Goal: Register for event/course

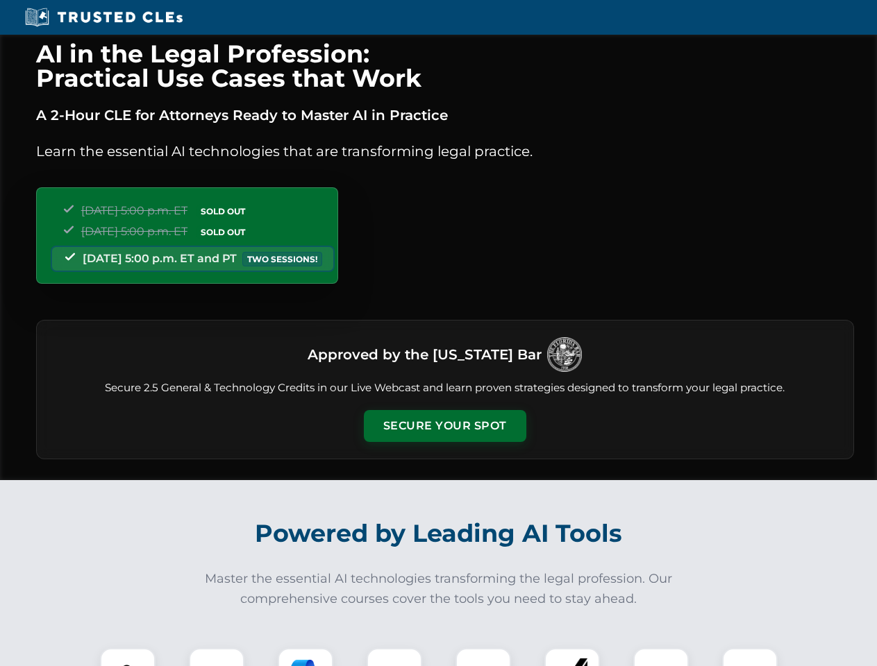
click at [444, 426] on button "Secure Your Spot" at bounding box center [445, 426] width 162 height 32
click at [128, 657] on img at bounding box center [128, 676] width 40 height 40
